Goal: Task Accomplishment & Management: Manage account settings

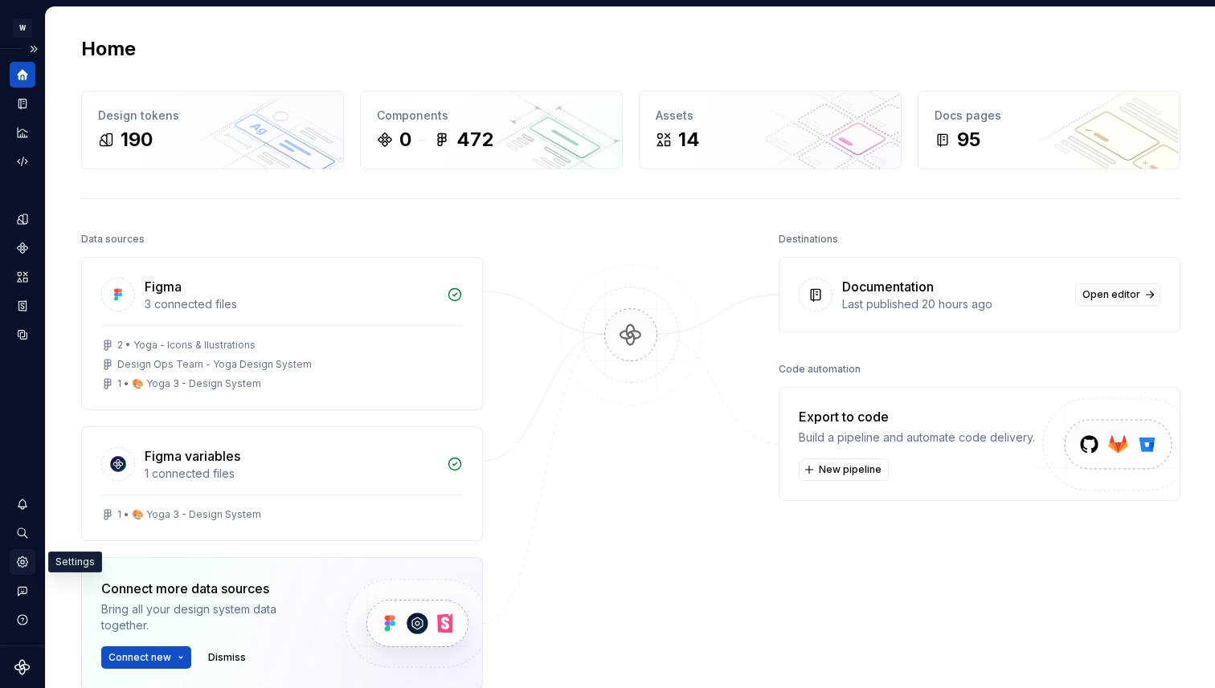
click at [26, 560] on icon "Settings" at bounding box center [22, 562] width 10 height 10
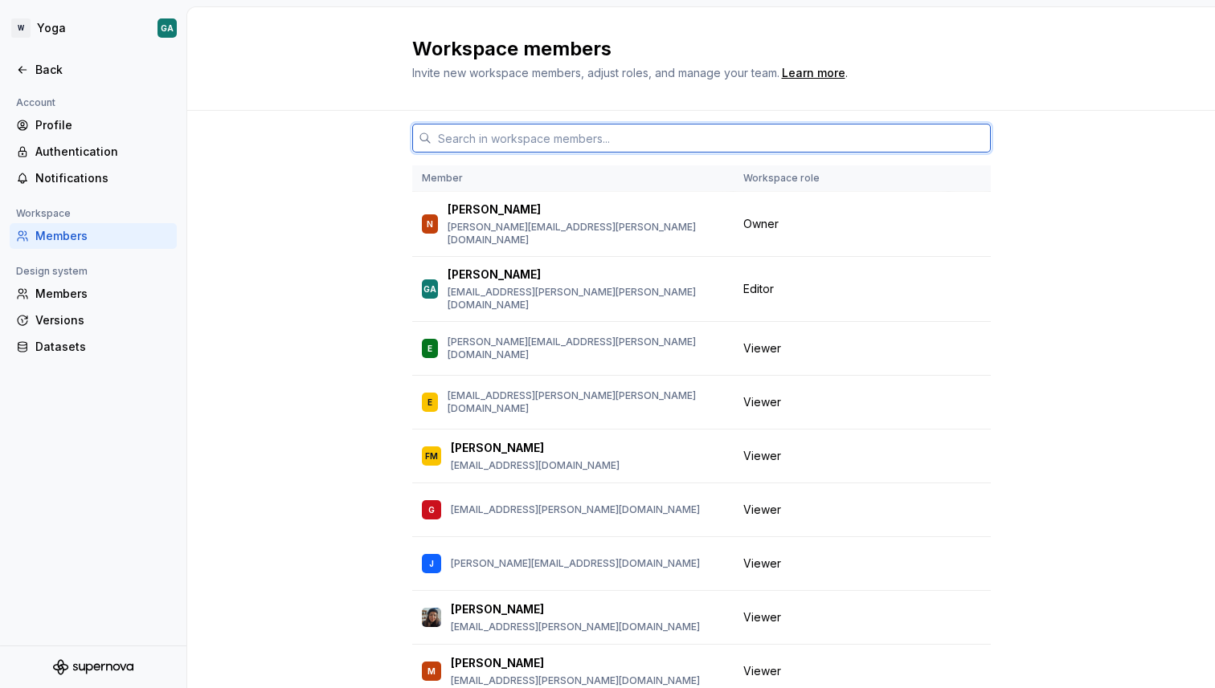
click at [722, 133] on input "text" at bounding box center [710, 138] width 559 height 29
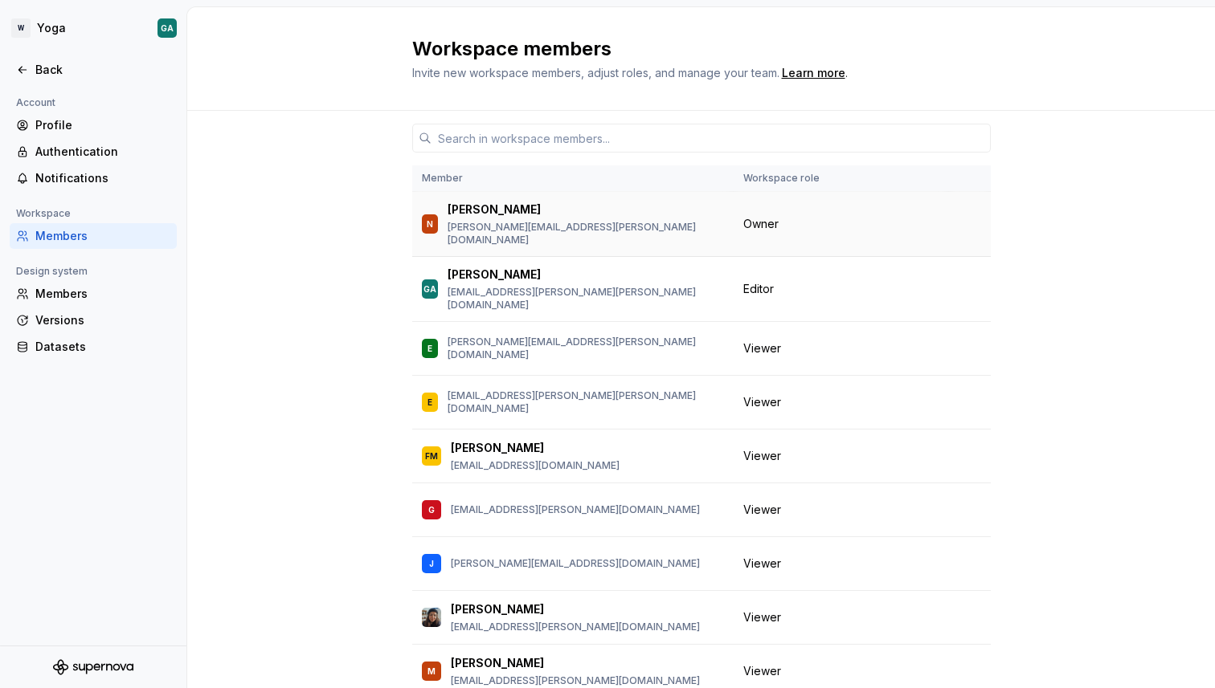
click at [754, 216] on span "Owner" at bounding box center [760, 224] width 35 height 16
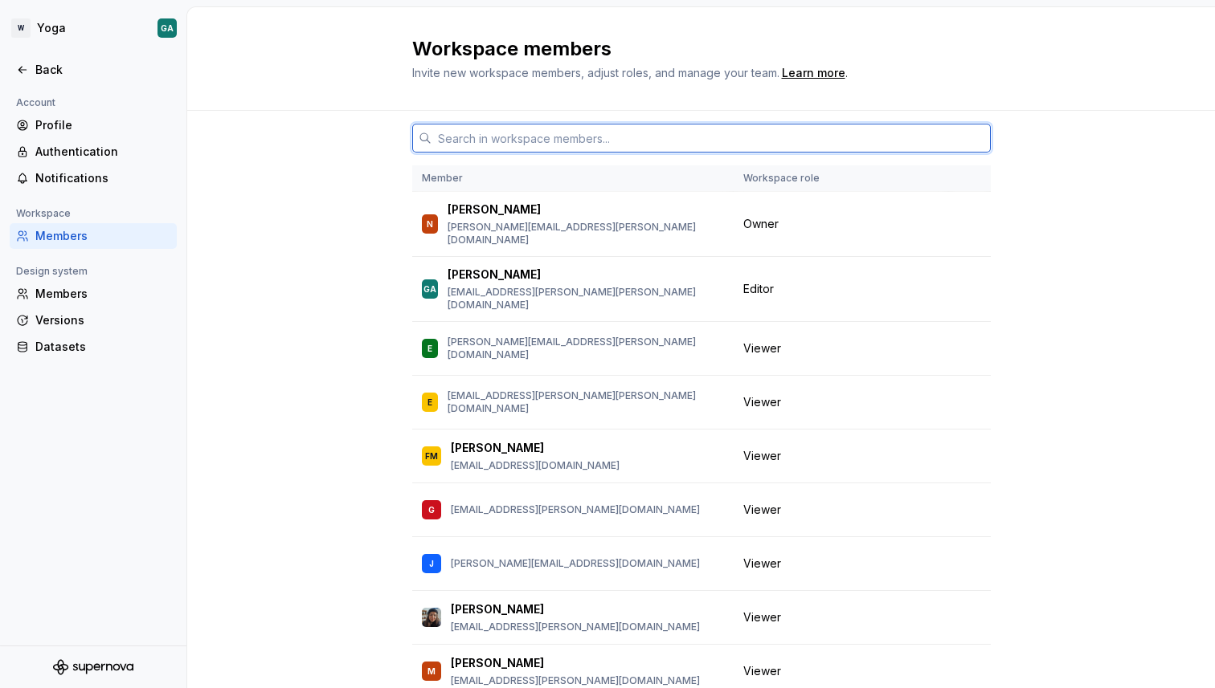
click at [676, 131] on input "text" at bounding box center [710, 138] width 559 height 29
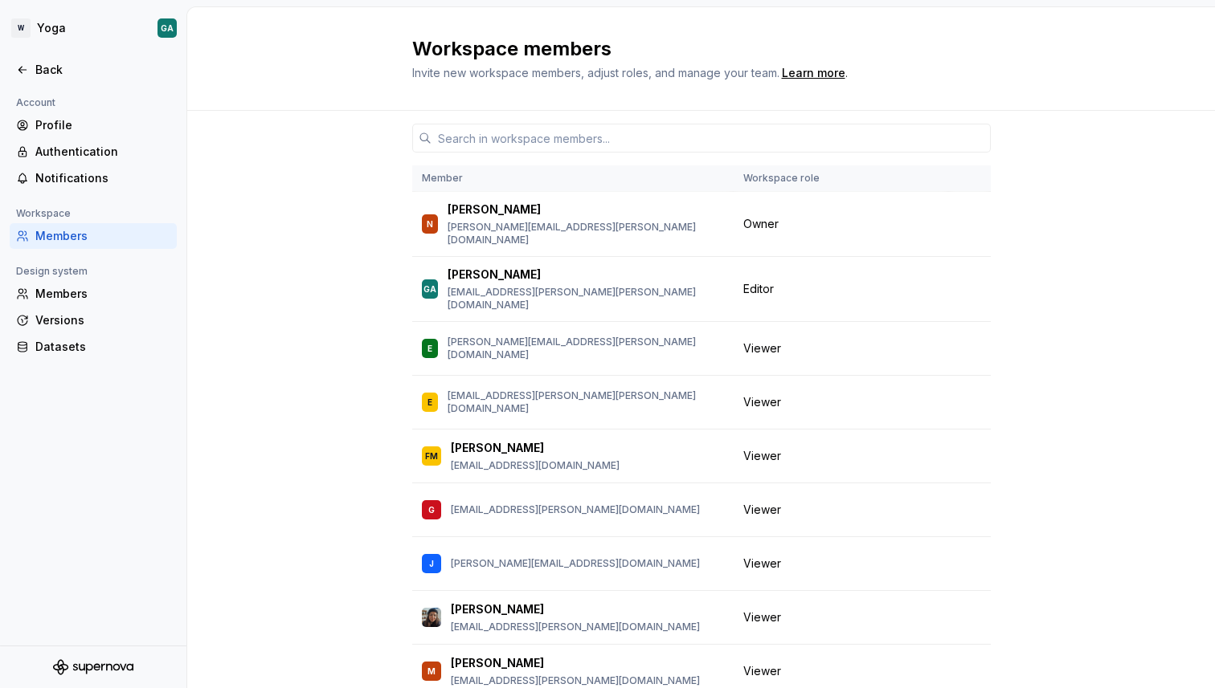
click at [56, 56] on div at bounding box center [93, 53] width 186 height 8
click at [52, 67] on div "Back" at bounding box center [102, 70] width 135 height 16
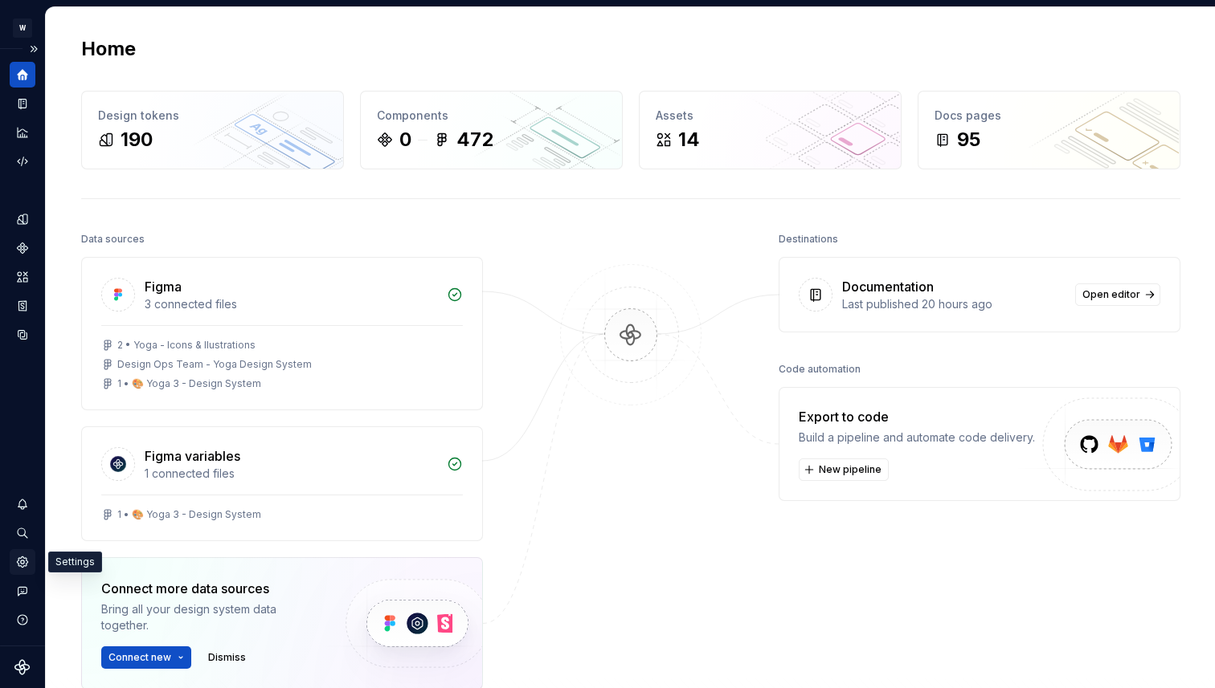
click at [22, 566] on icon "Settings" at bounding box center [22, 562] width 10 height 10
